Goal: Transaction & Acquisition: Purchase product/service

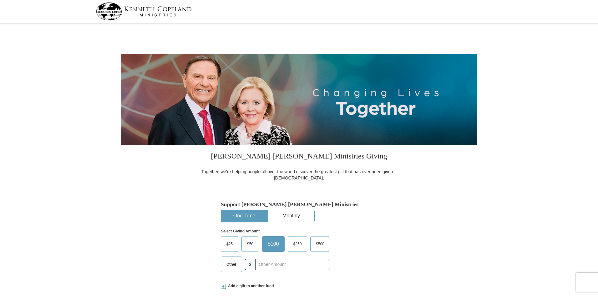
select select "[GEOGRAPHIC_DATA]"
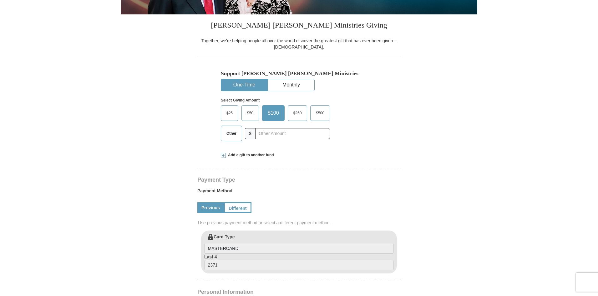
scroll to position [131, 0]
click at [223, 156] on span at bounding box center [223, 154] width 5 height 5
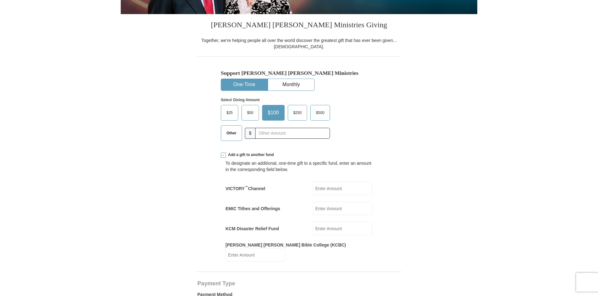
click at [322, 208] on input "EMIC Tithes and Offerings" at bounding box center [343, 208] width 60 height 13
type input "3"
type input "311.00"
click at [253, 85] on button "One-Time" at bounding box center [244, 85] width 46 height 12
click at [231, 134] on span "Other" at bounding box center [231, 132] width 16 height 9
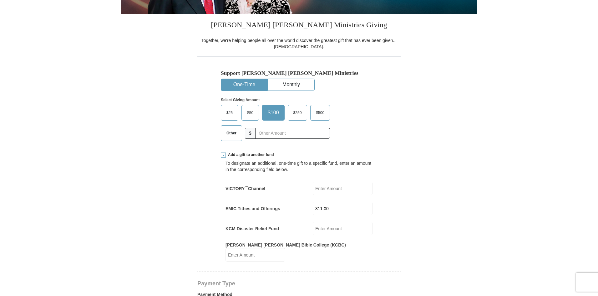
click at [0, 0] on input "Other" at bounding box center [0, 0] width 0 height 0
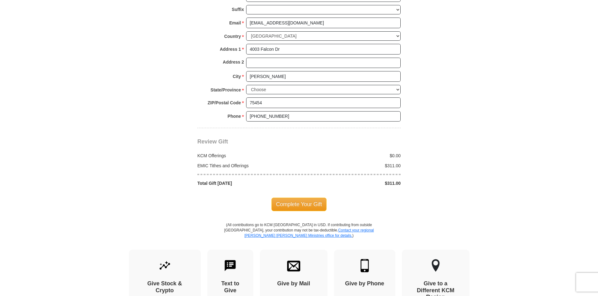
scroll to position [567, 0]
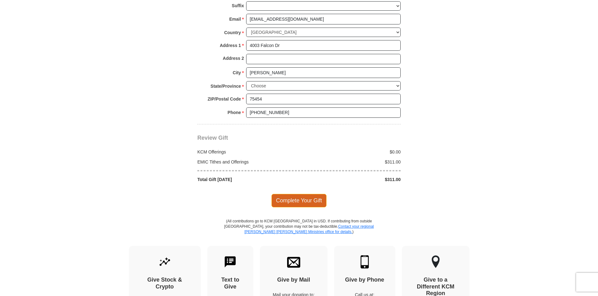
click at [290, 194] on span "Complete Your Gift" at bounding box center [299, 200] width 55 height 13
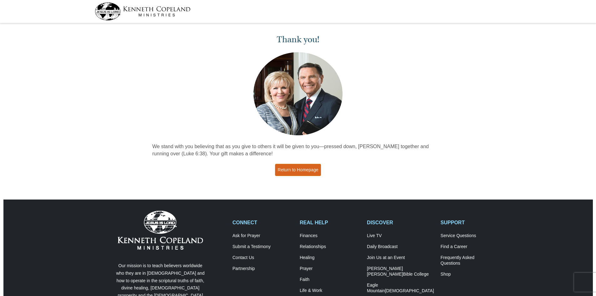
click at [299, 168] on link "Return to Homepage" at bounding box center [298, 170] width 46 height 12
